Goal: Information Seeking & Learning: Understand process/instructions

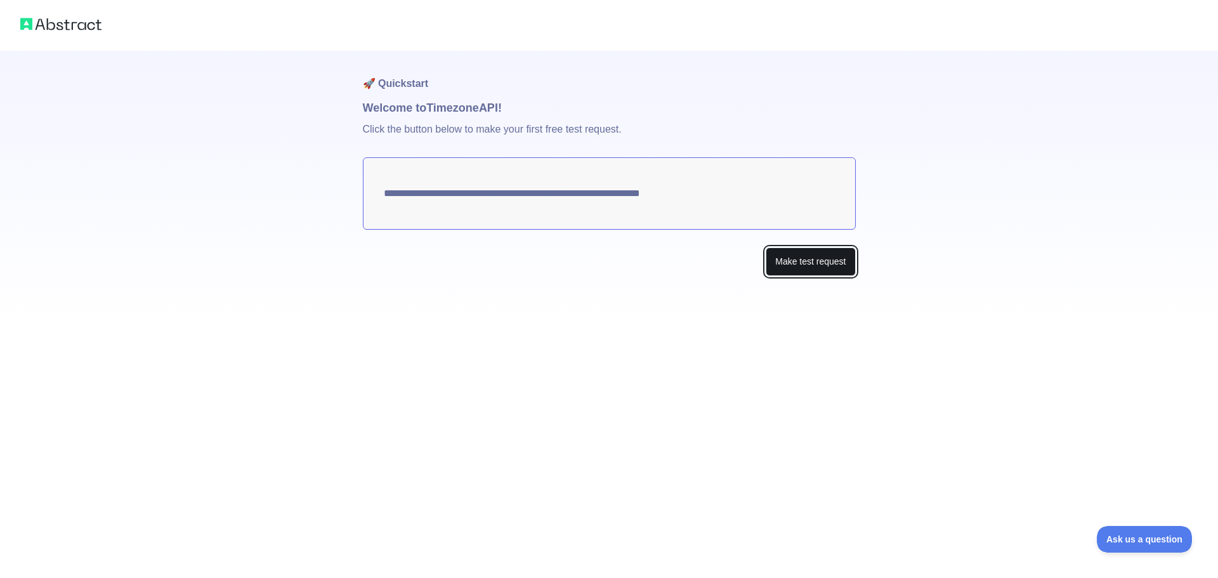
click at [804, 268] on button "Make test request" at bounding box center [809, 261] width 89 height 29
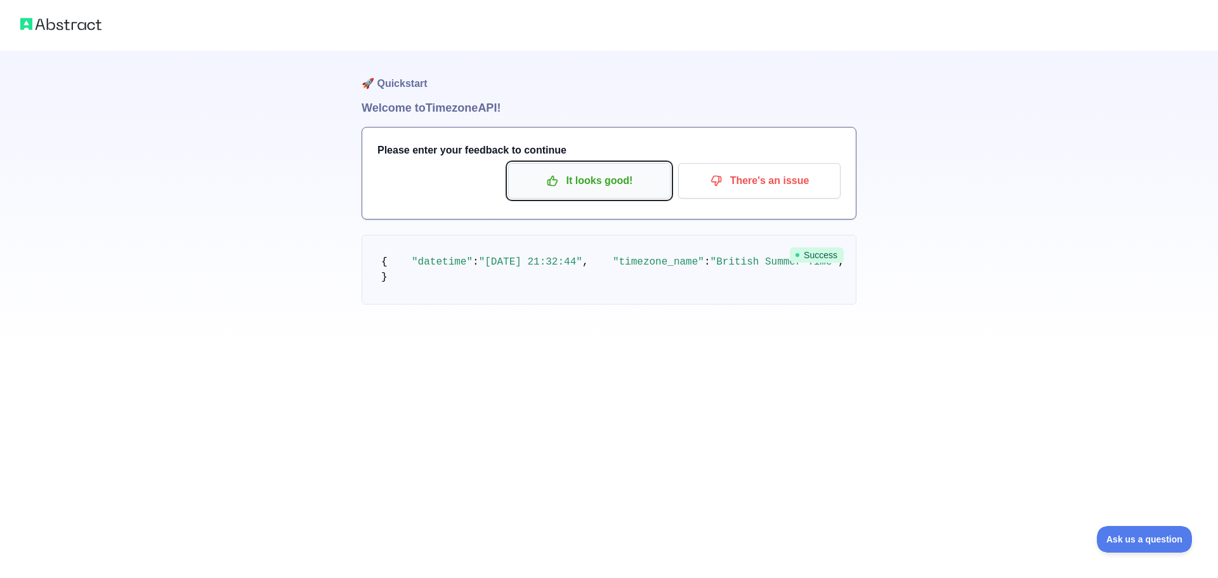
click at [608, 178] on p "It looks good!" at bounding box center [589, 181] width 143 height 22
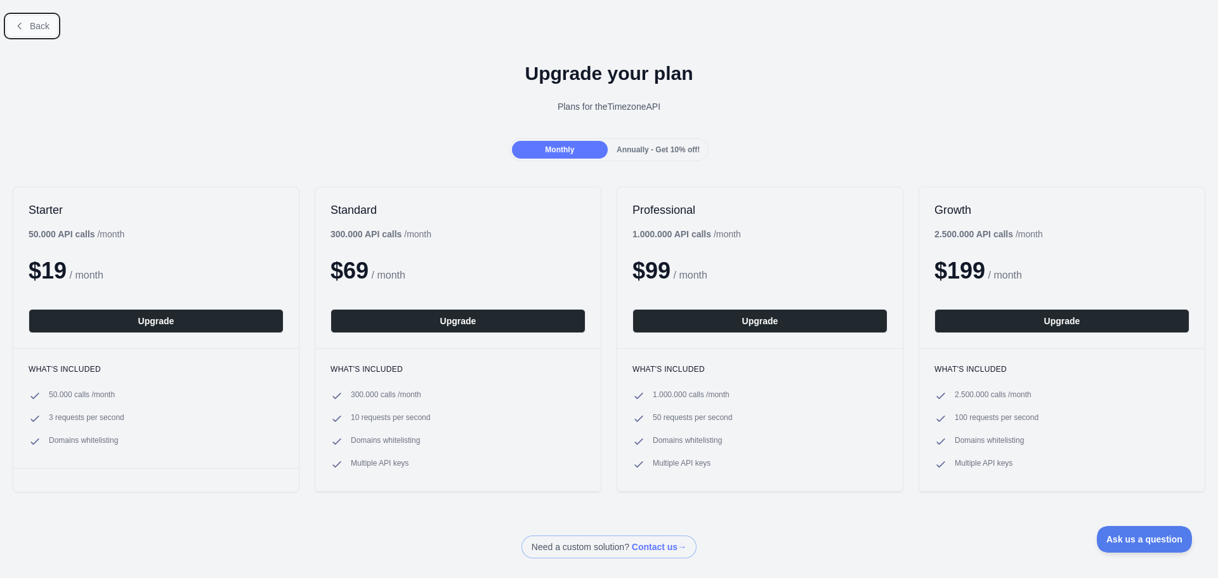
click at [32, 25] on span "Back" at bounding box center [40, 26] width 20 height 10
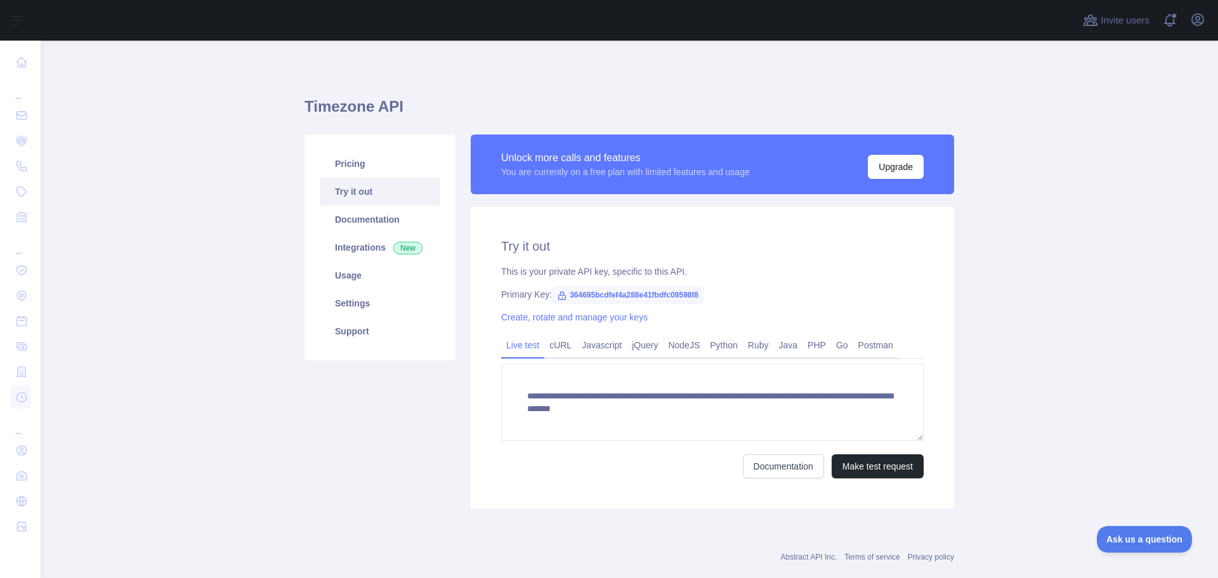
click at [619, 299] on span "364695bcdfef4a288e41fbdfc09598f8" at bounding box center [628, 294] width 152 height 19
copy span "364695bcdfef4a288e41fbdfc09598f8"
click at [631, 296] on span "364695bcdfef4a288e41fbdfc09598f8" at bounding box center [628, 294] width 152 height 19
click at [632, 296] on span "364695bcdfef4a288e41fbdfc09598f8" at bounding box center [628, 294] width 152 height 19
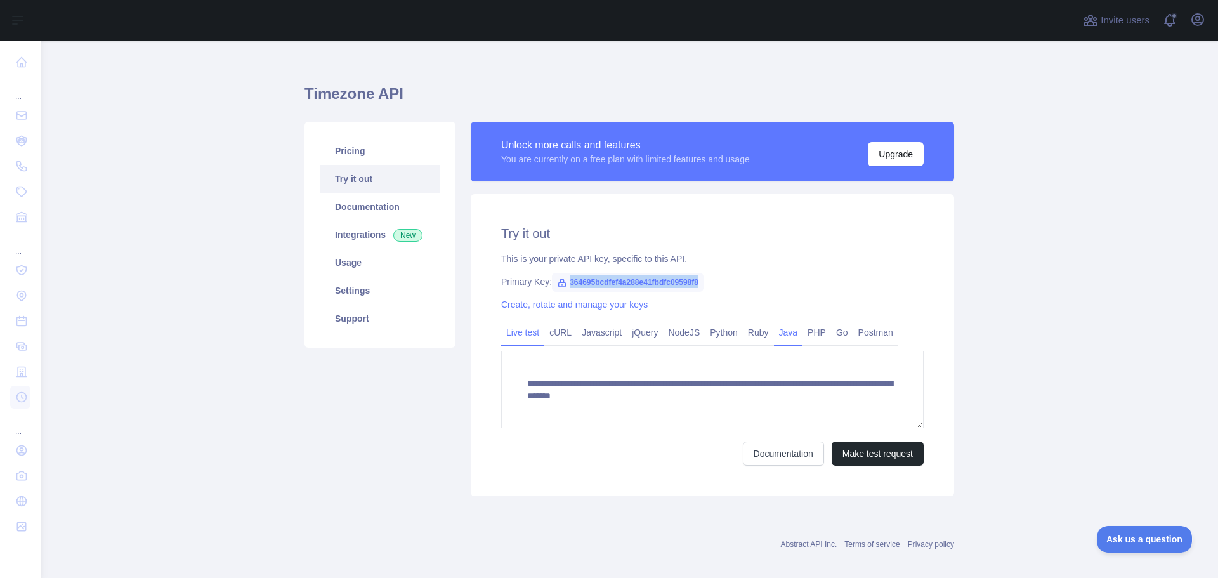
scroll to position [25, 0]
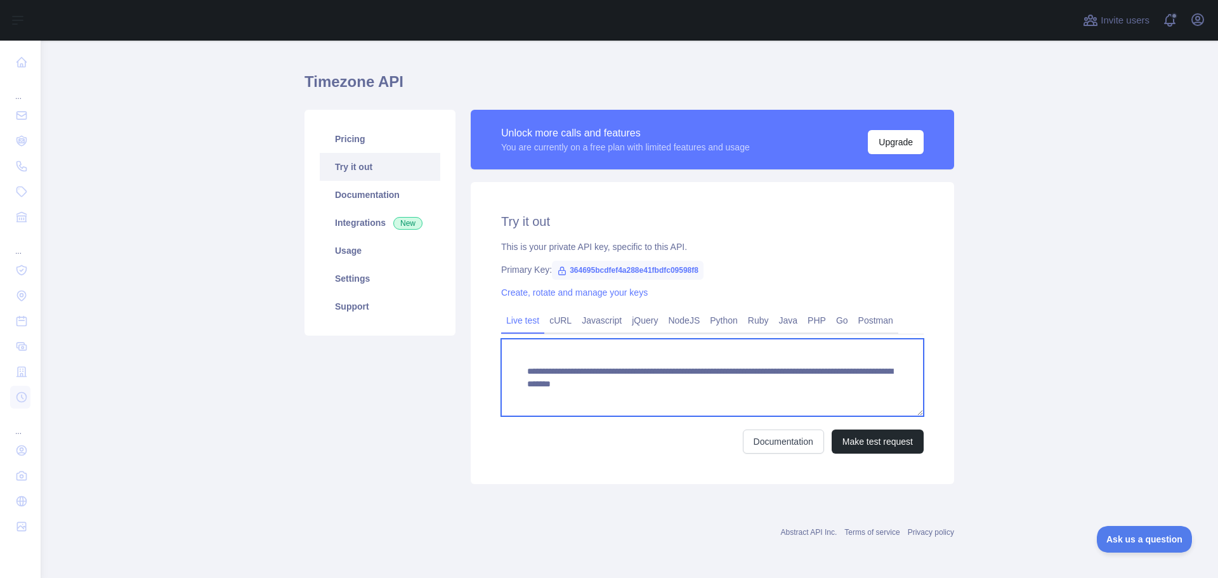
drag, startPoint x: 851, startPoint y: 381, endPoint x: 524, endPoint y: 375, distance: 326.7
click at [524, 375] on textarea "**********" at bounding box center [712, 377] width 422 height 77
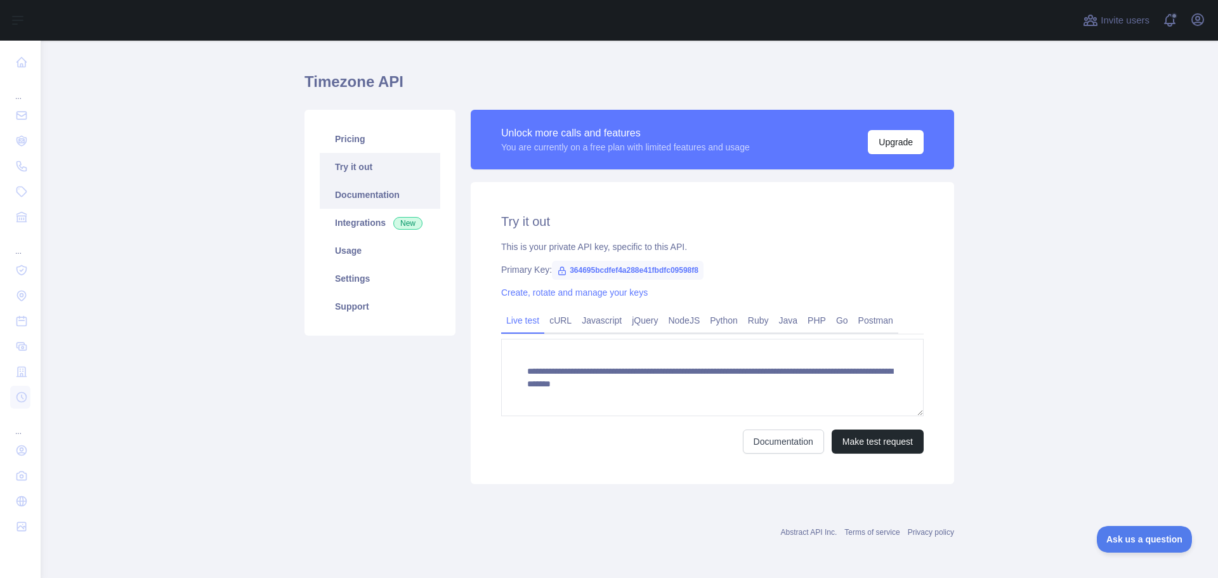
click at [372, 196] on link "Documentation" at bounding box center [380, 195] width 121 height 28
